Goal: Information Seeking & Learning: Check status

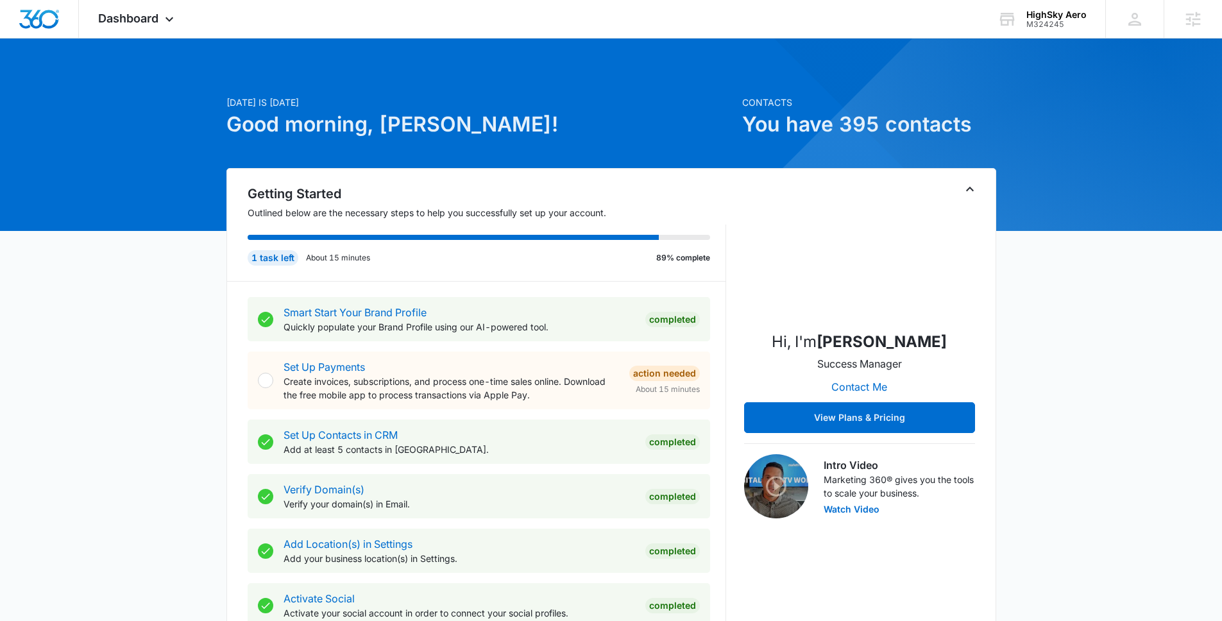
scroll to position [421, 0]
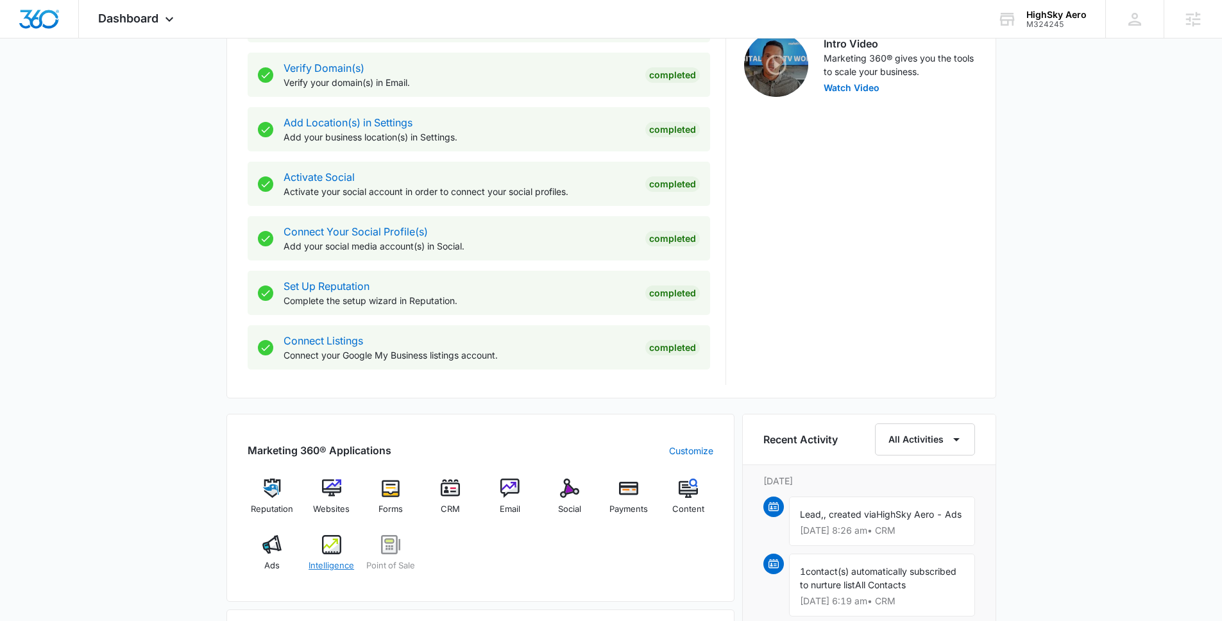
click at [342, 550] on div "Intelligence" at bounding box center [331, 558] width 49 height 46
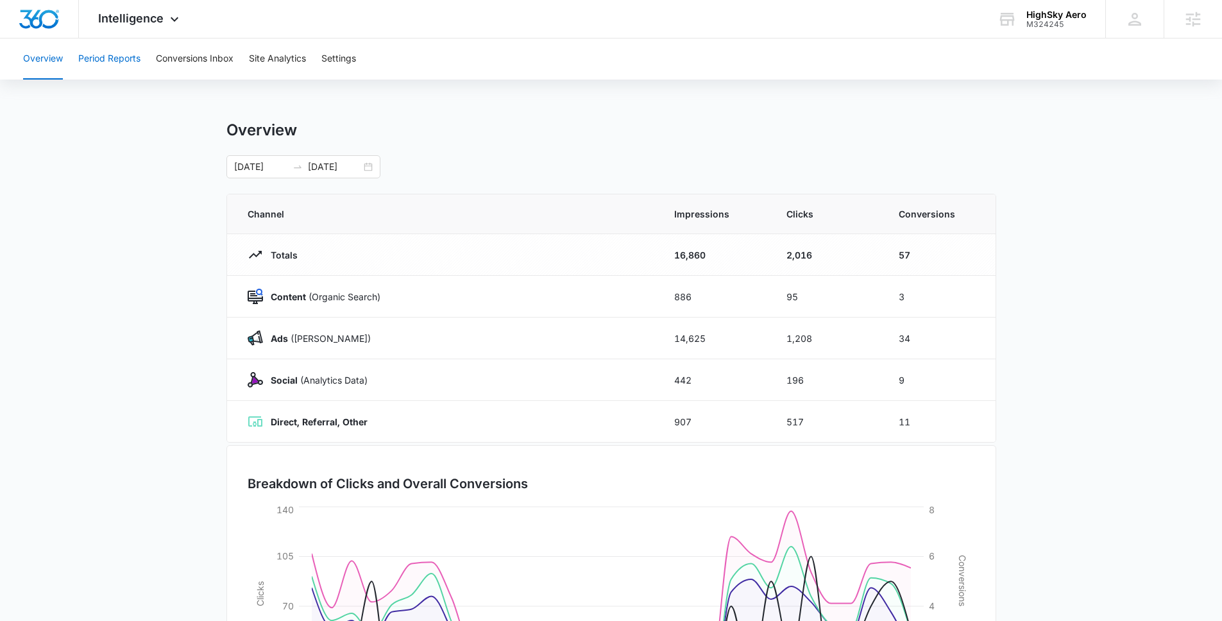
click at [119, 59] on button "Period Reports" at bounding box center [109, 58] width 62 height 41
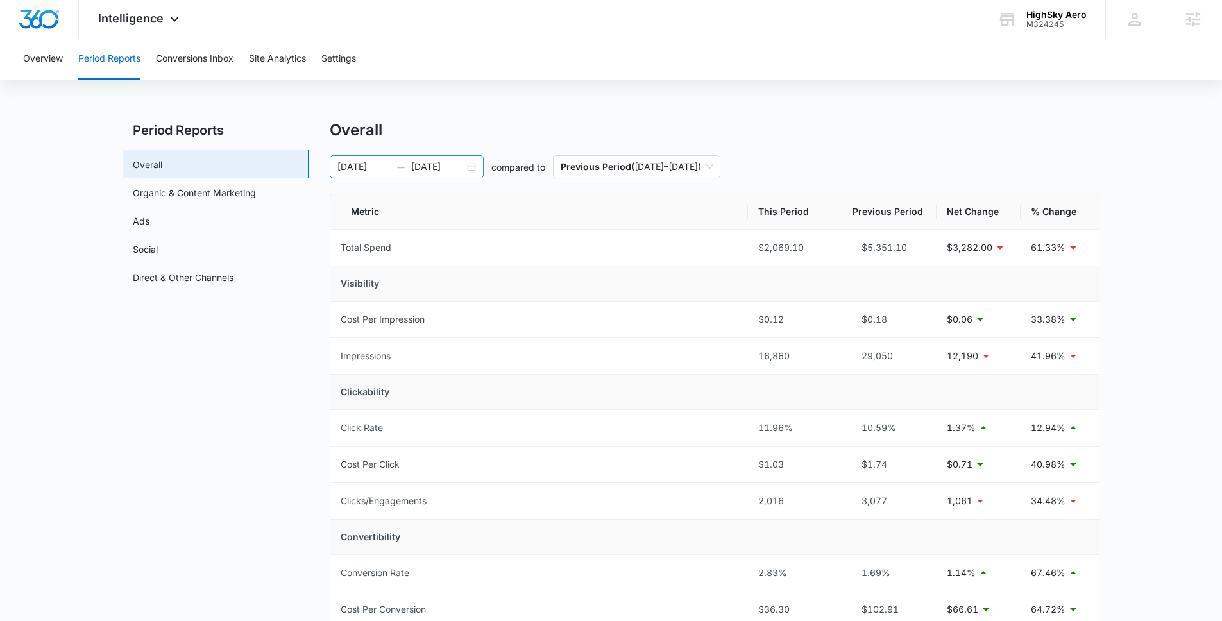
click at [447, 166] on input "08/27/2025" at bounding box center [437, 167] width 53 height 14
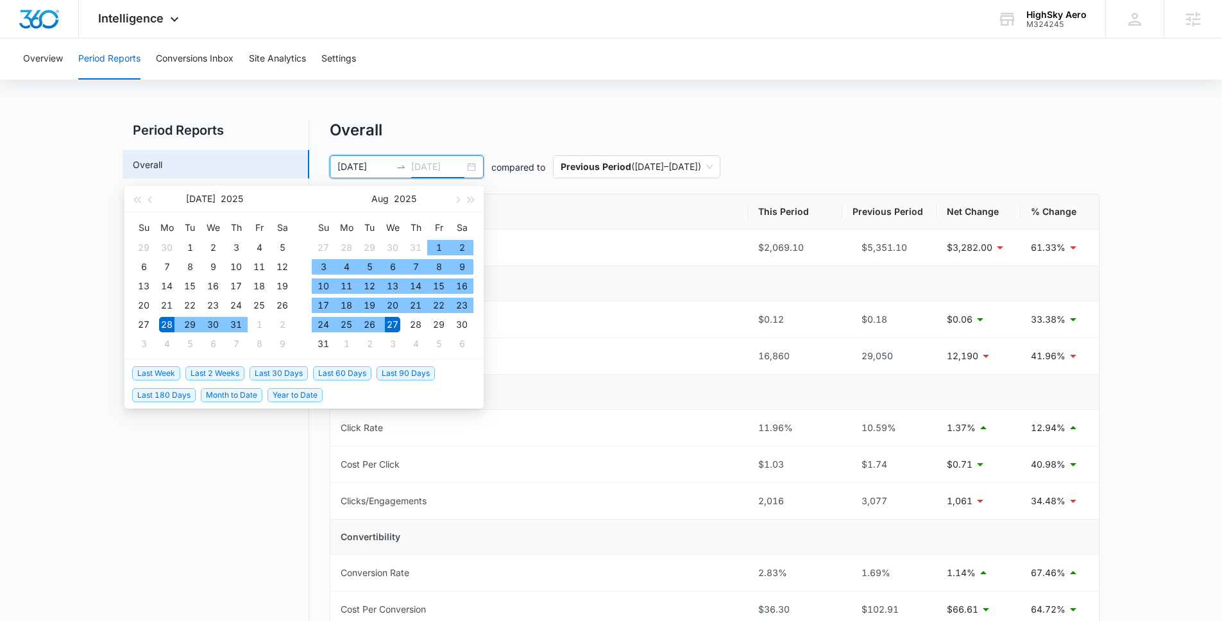
type input "08/27/2025"
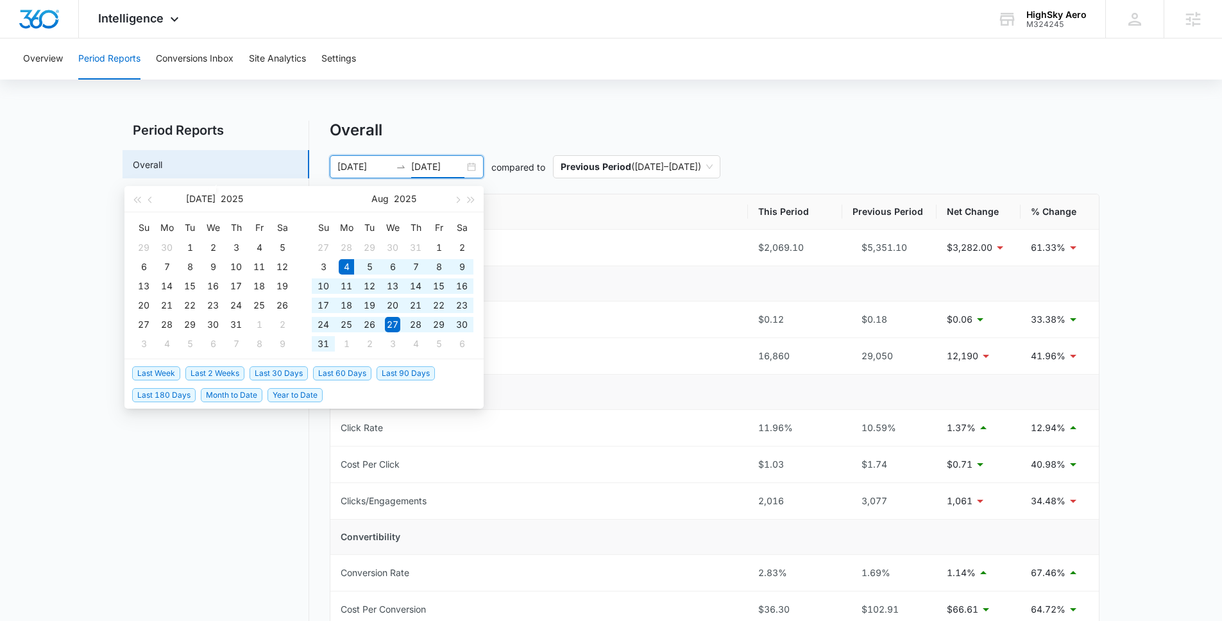
click at [292, 379] on span "Last 30 Days" at bounding box center [278, 373] width 58 height 14
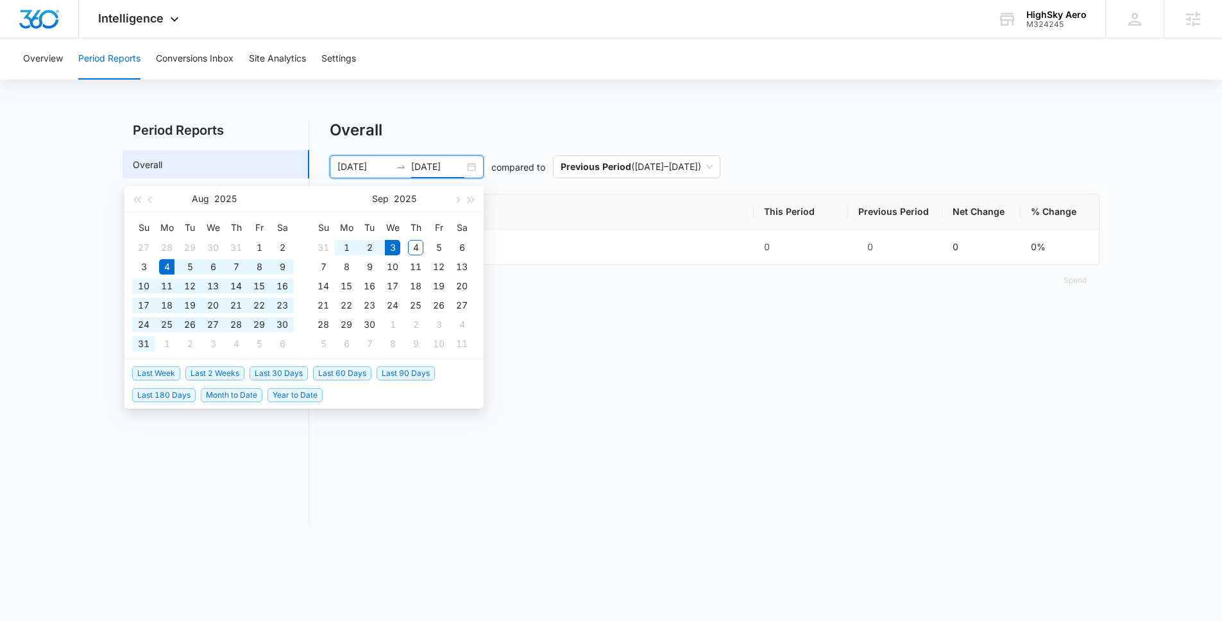
type input "08/04/2025"
type input "09/03/2025"
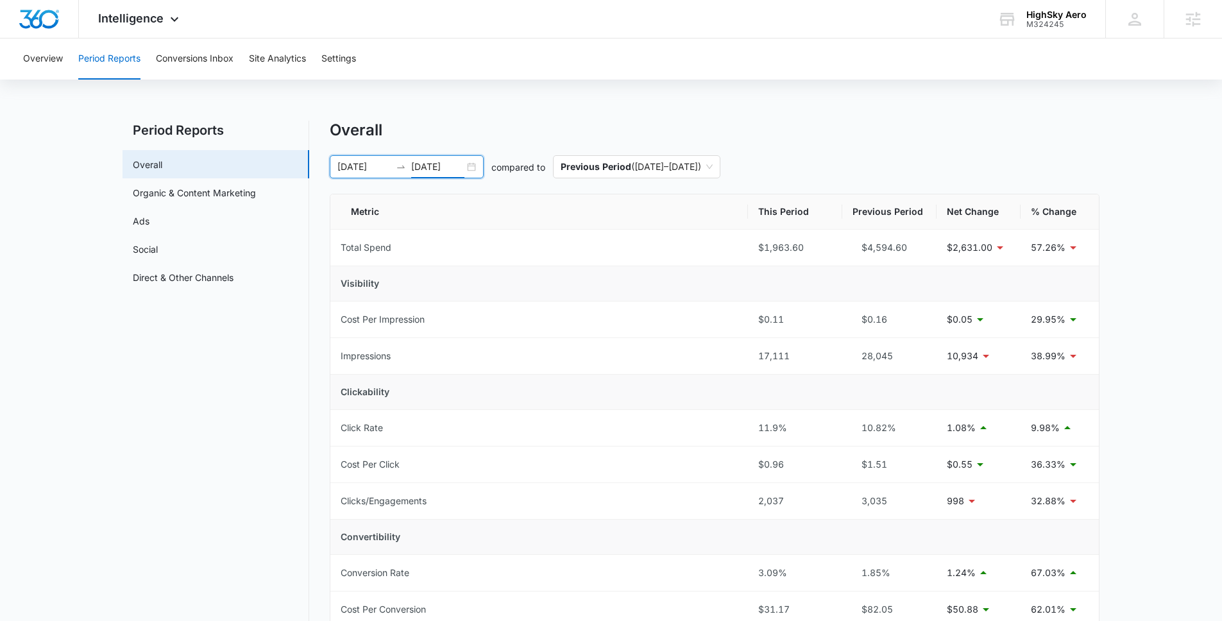
click at [1062, 151] on div "Overall 08/04/2025 09/03/2025 compared to Previous Period ( 07/04/2025 – 08/03/…" at bounding box center [715, 607] width 770 height 973
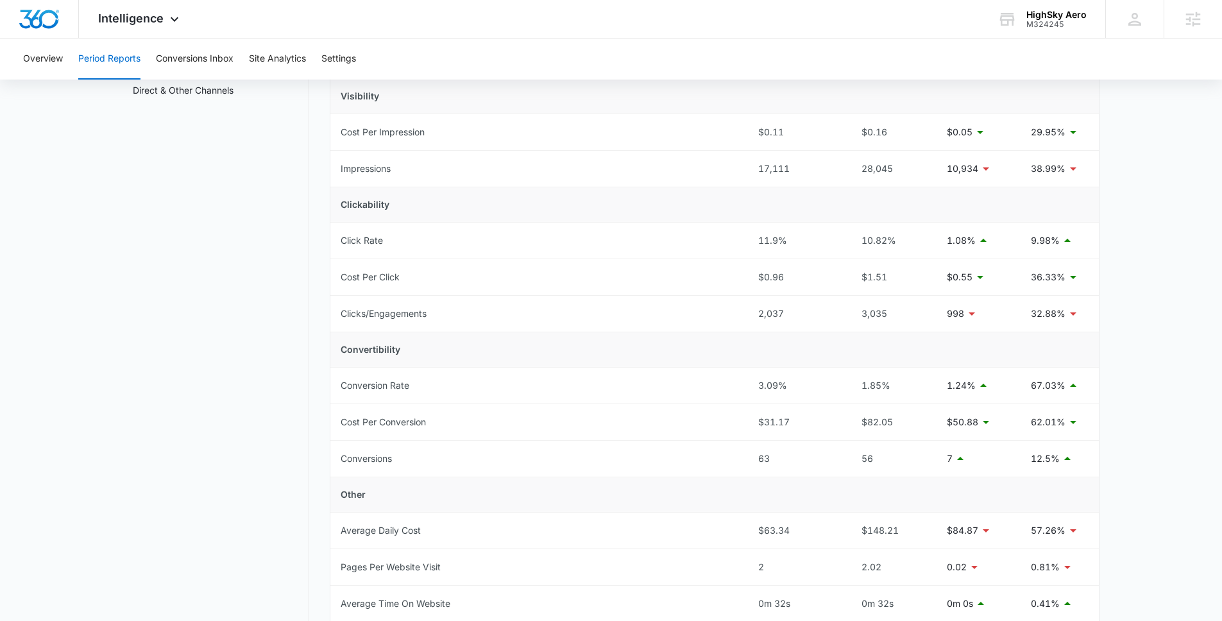
scroll to position [189, 0]
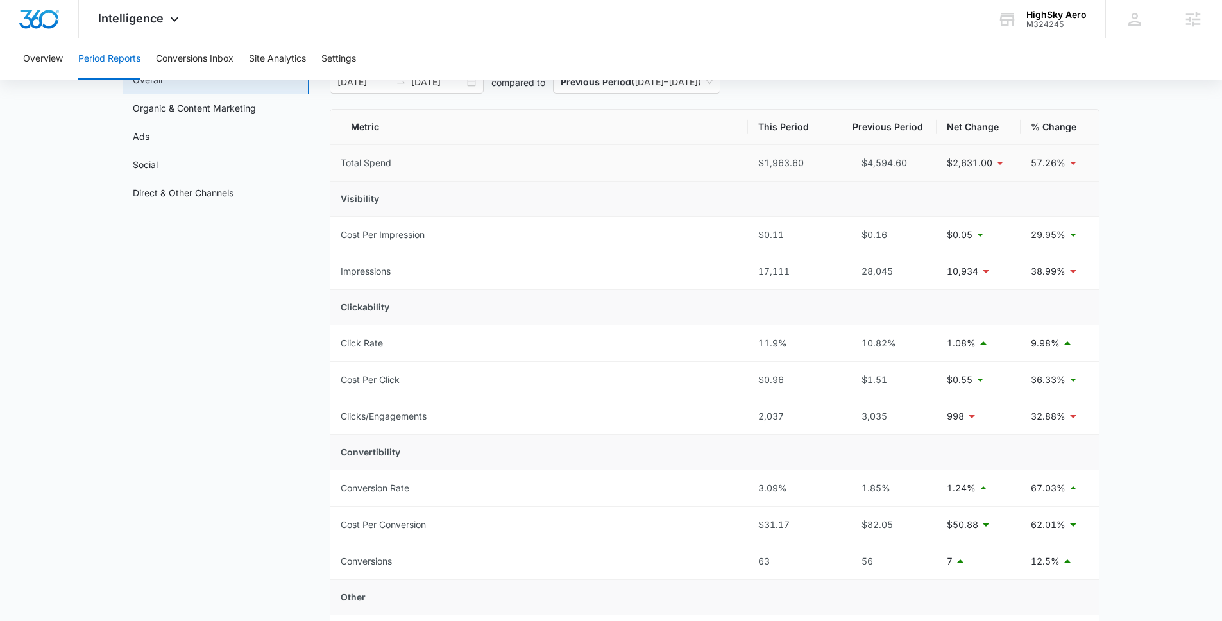
scroll to position [83, 0]
click at [151, 17] on span "Intelligence" at bounding box center [130, 18] width 65 height 13
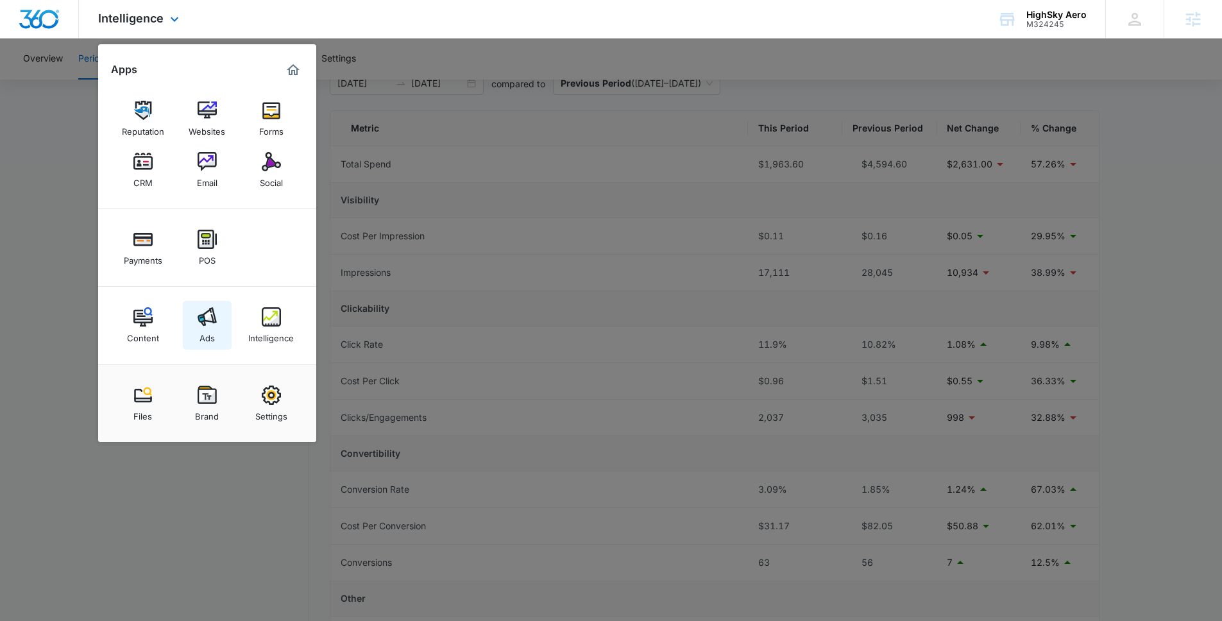
click at [211, 326] on img at bounding box center [207, 316] width 19 height 19
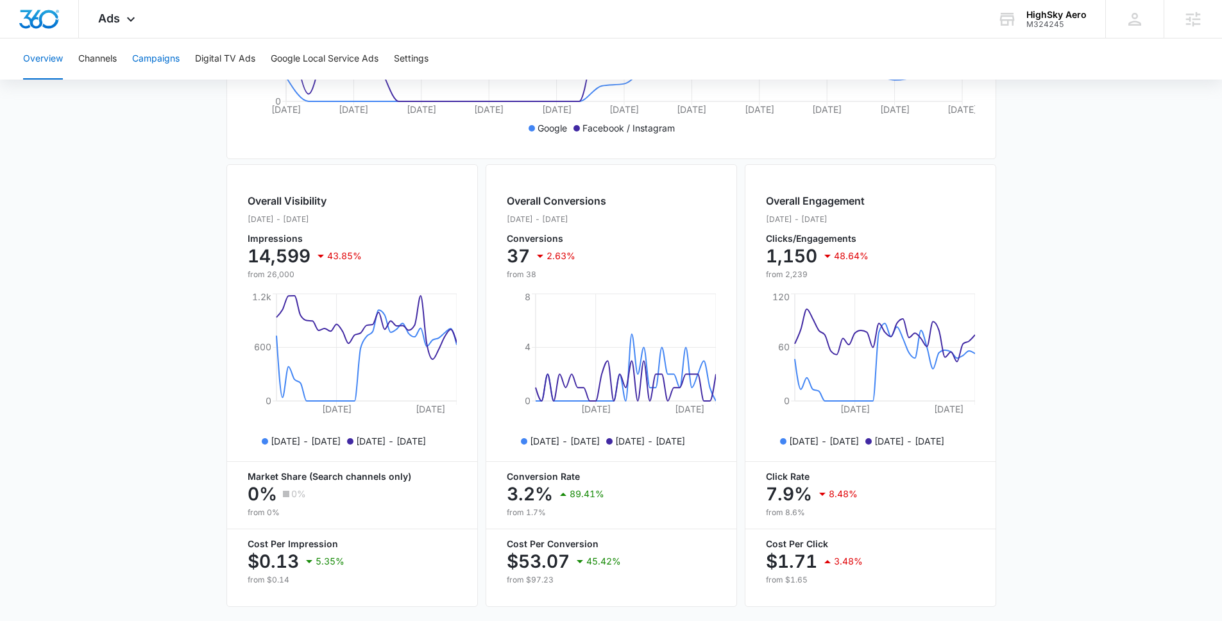
scroll to position [305, 0]
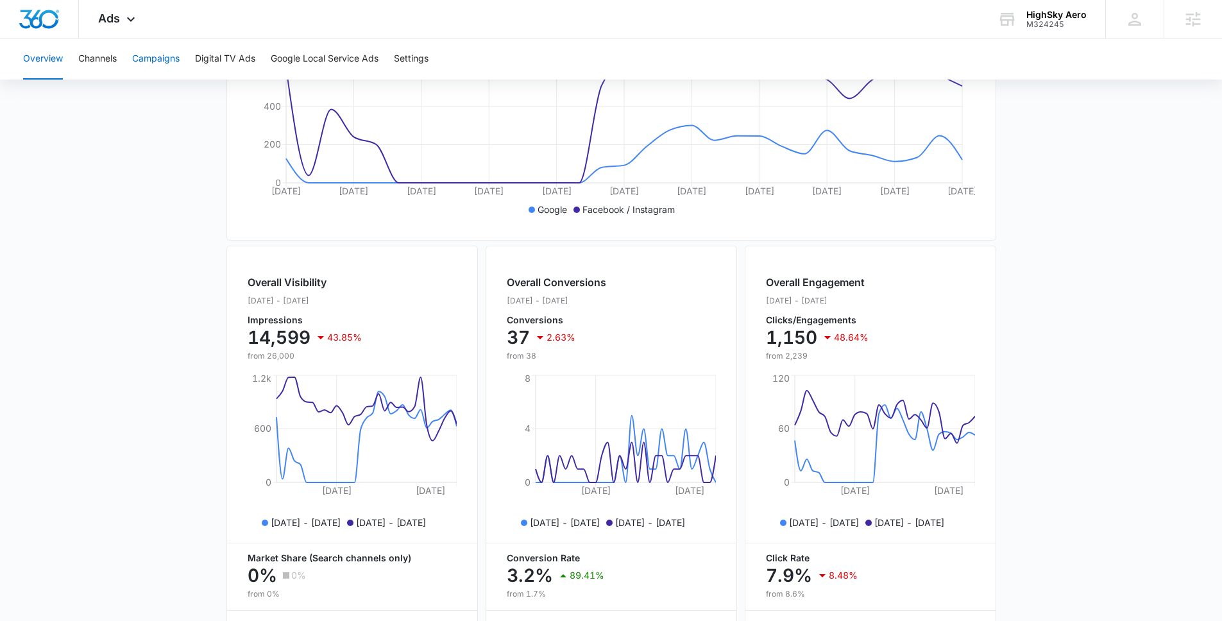
click at [179, 47] on button "Campaigns" at bounding box center [155, 58] width 47 height 41
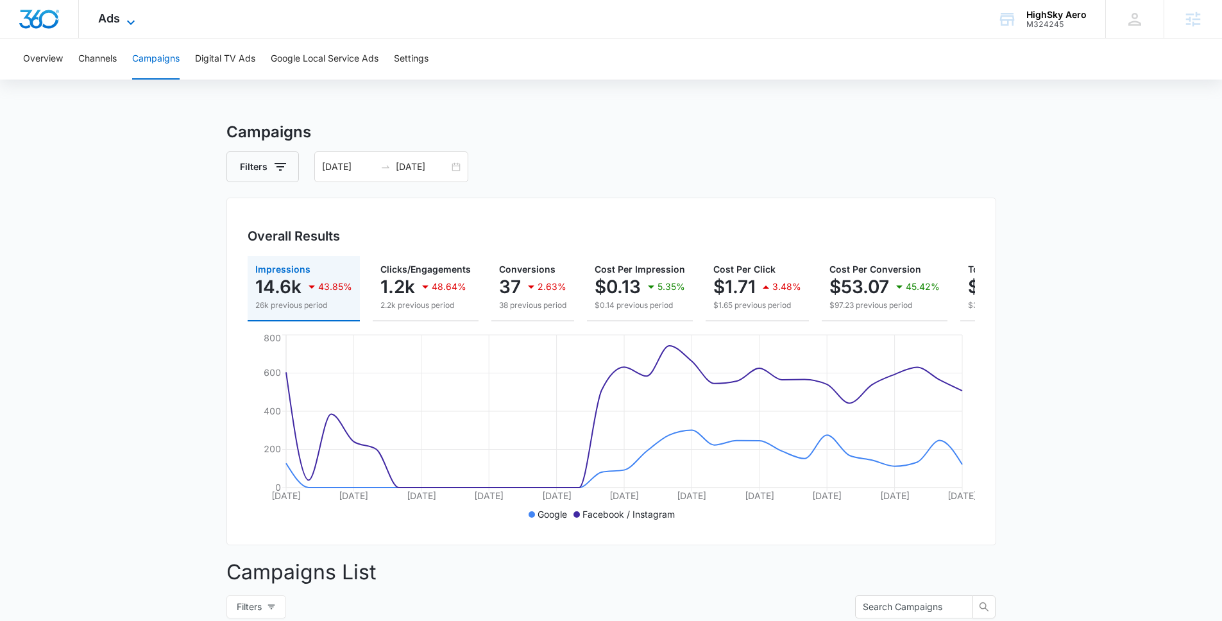
click at [130, 20] on icon at bounding box center [130, 22] width 15 height 15
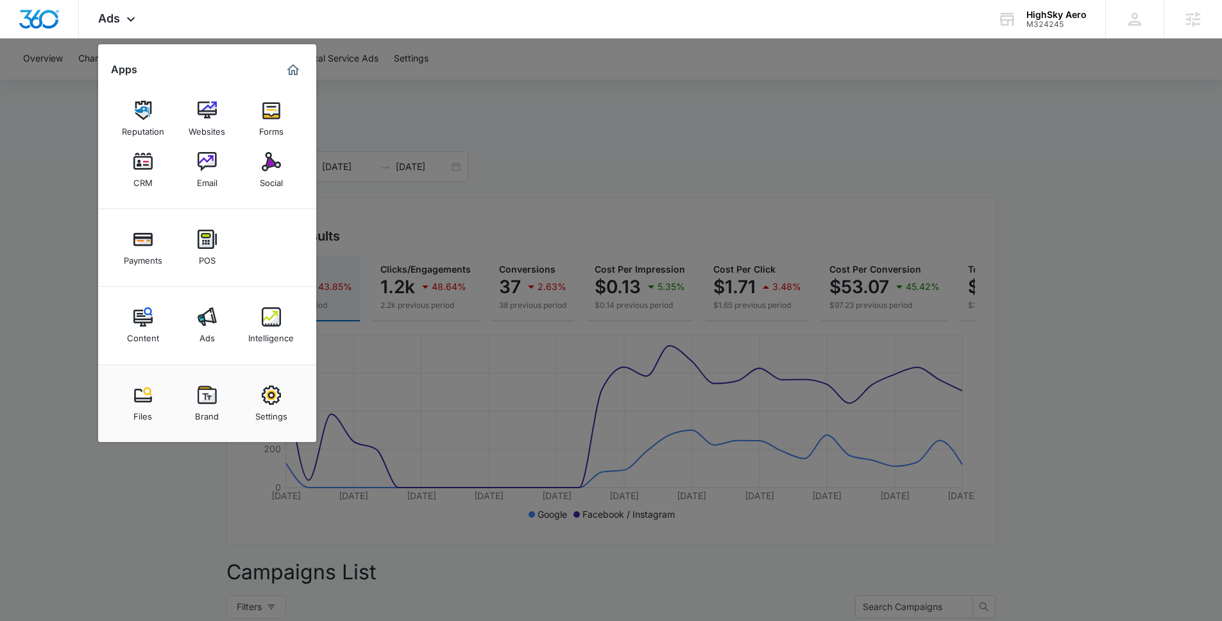
click at [81, 205] on div at bounding box center [611, 310] width 1222 height 621
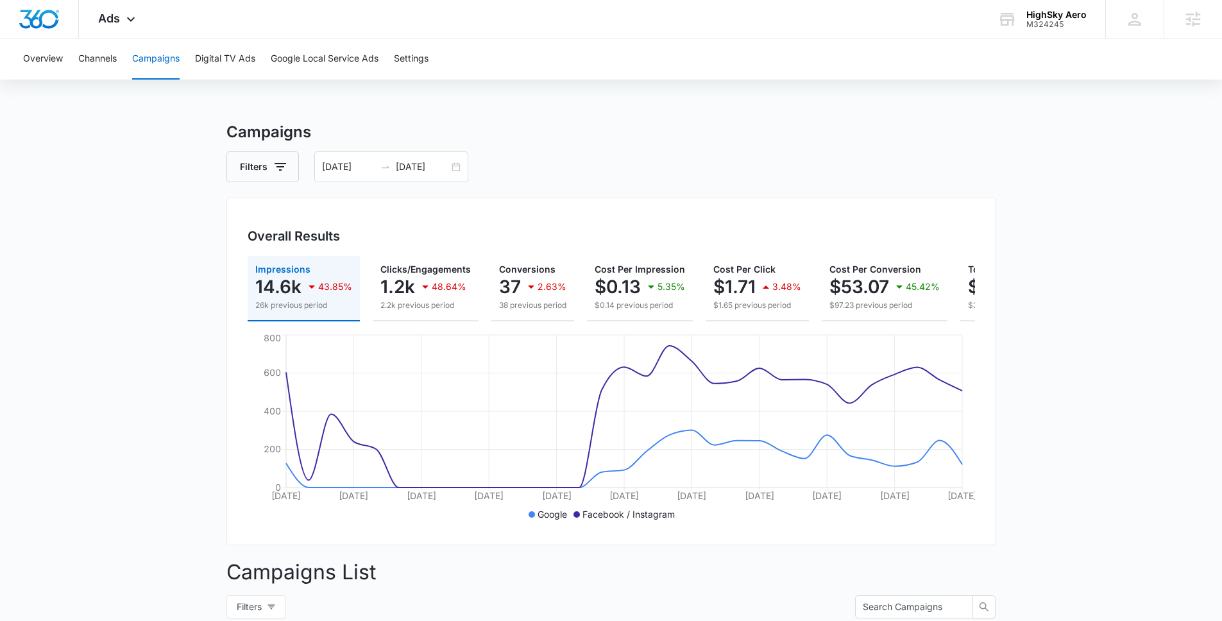
click at [1118, 299] on main "Campaigns Filters 08/04/2025 09/03/2025 Overall Results Impressions 14.6k 43.85…" at bounding box center [611, 571] width 1222 height 900
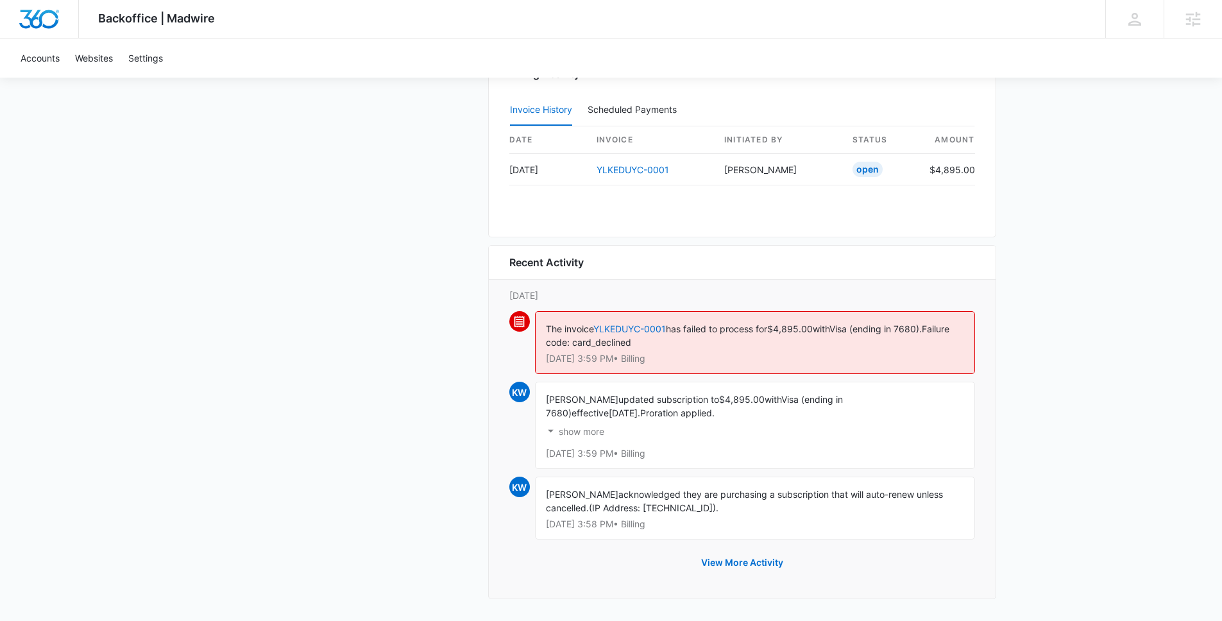
scroll to position [1316, 0]
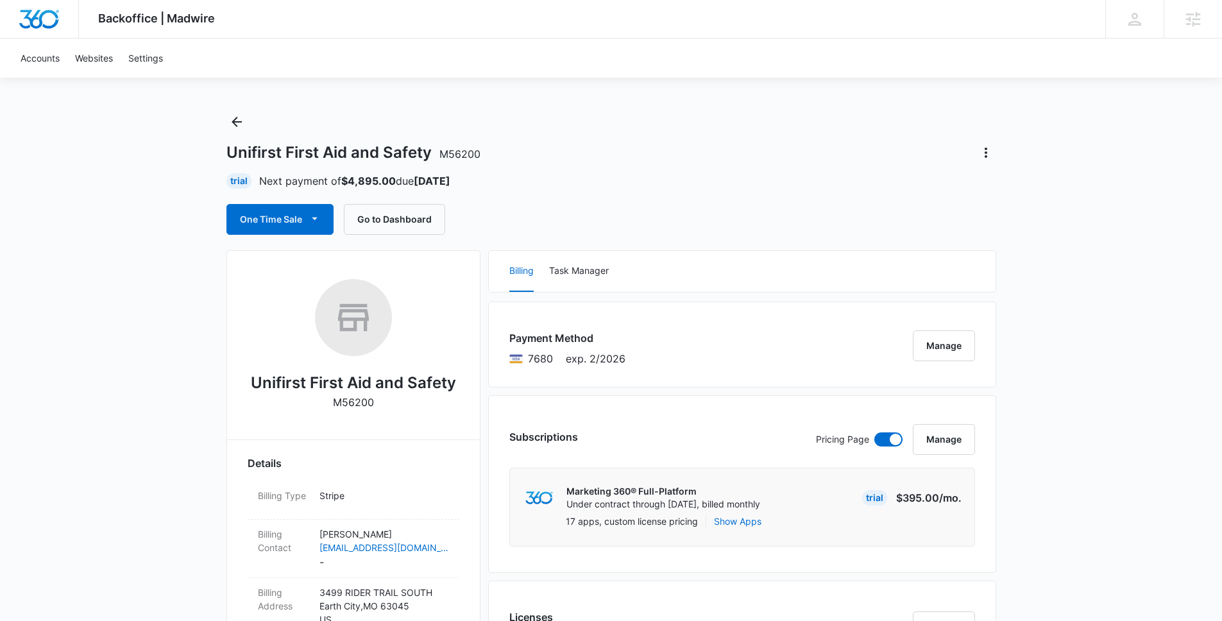
scroll to position [0, 0]
